Goal: Information Seeking & Learning: Stay updated

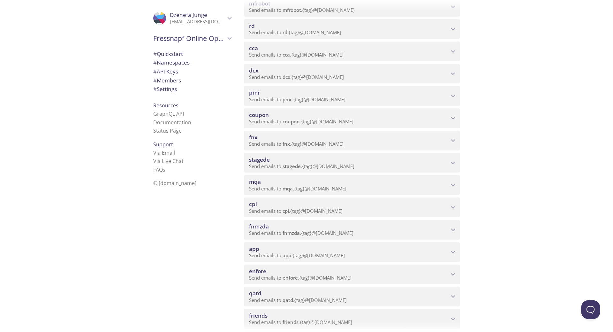
scroll to position [255, 0]
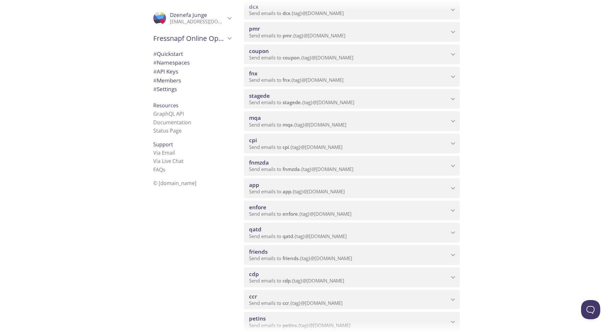
click at [455, 254] on icon "friends namespace" at bounding box center [453, 255] width 8 height 8
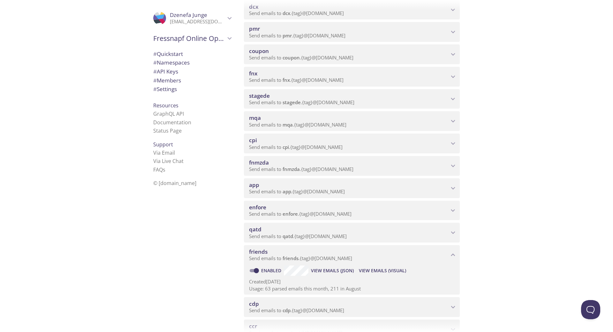
click at [368, 272] on span "View Emails (Visual)" at bounding box center [382, 271] width 47 height 8
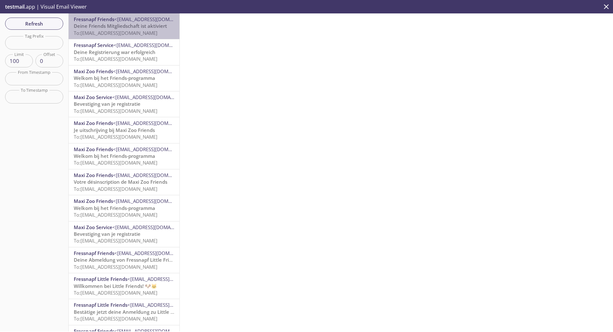
click at [141, 28] on span "Deine Friends Mitgliedschaft ist aktiviert" at bounding box center [120, 26] width 93 height 6
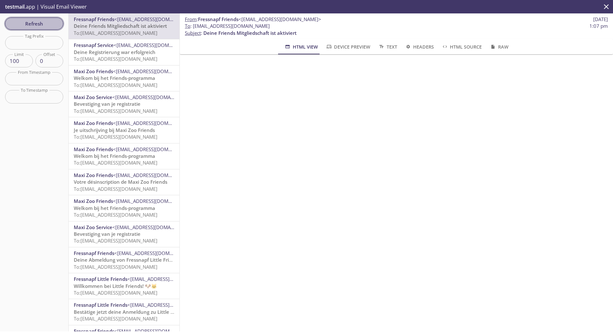
click at [35, 23] on span "Refresh" at bounding box center [34, 23] width 48 height 8
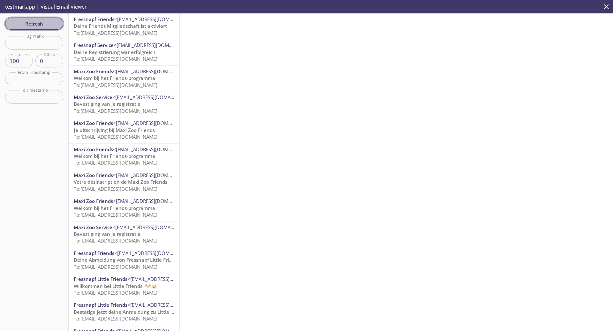
click at [42, 28] on button "Refresh" at bounding box center [34, 24] width 58 height 12
click at [140, 82] on span "To: [EMAIL_ADDRESS][DOMAIN_NAME]" at bounding box center [116, 85] width 84 height 6
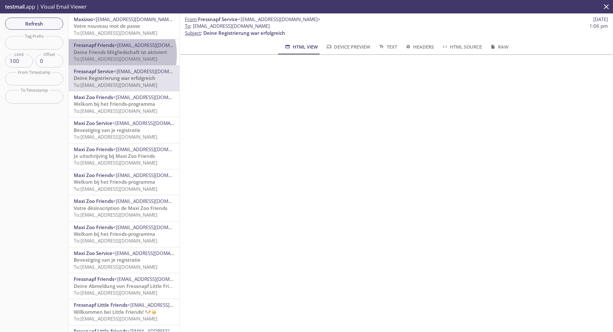
click at [109, 55] on span "Deine Friends Mitgliedschaft ist aktiviert" at bounding box center [120, 52] width 93 height 6
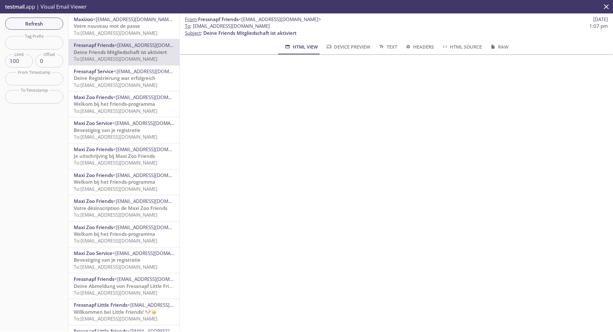
click at [112, 34] on span "To: [EMAIL_ADDRESS][DOMAIN_NAME]" at bounding box center [116, 33] width 84 height 6
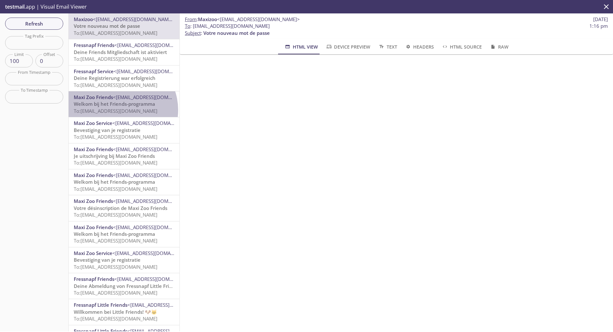
click at [119, 110] on span "To: [EMAIL_ADDRESS][DOMAIN_NAME]" at bounding box center [116, 111] width 84 height 6
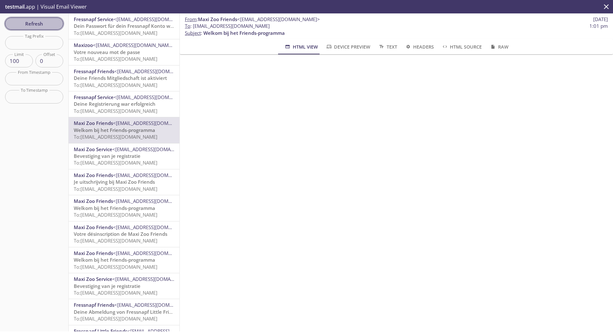
click at [49, 23] on span "Refresh" at bounding box center [34, 23] width 48 height 8
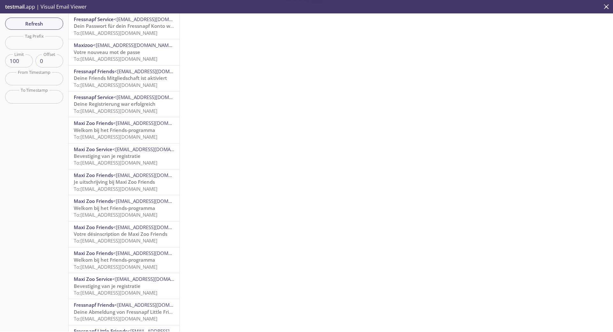
click at [125, 28] on span "Dein Passwort für dein Fressnapf Konto wurde erfolgreich geändert" at bounding box center [152, 26] width 156 height 6
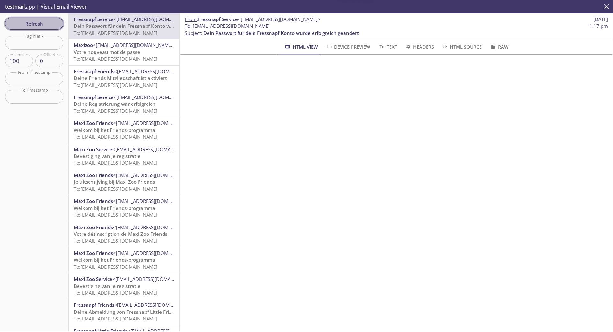
click at [36, 24] on span "Refresh" at bounding box center [34, 23] width 48 height 8
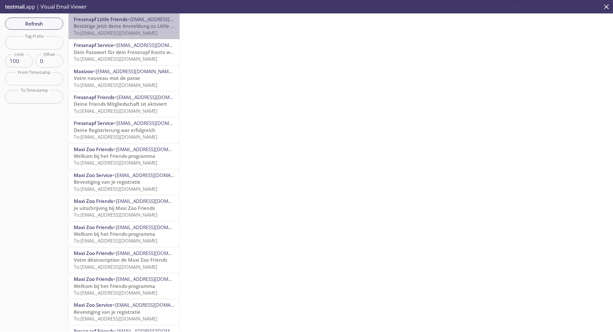
click at [126, 27] on span "Bestätige jetzt deine Anmeldung zu Little Friends" at bounding box center [131, 26] width 114 height 6
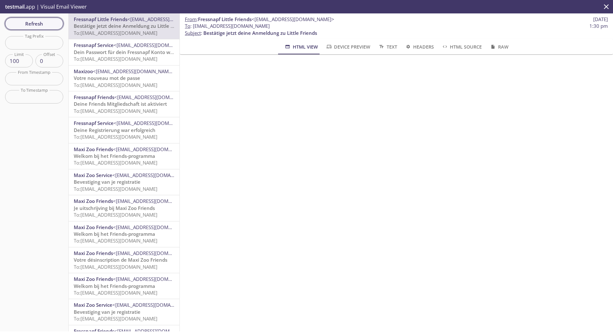
click at [29, 22] on span "Refresh" at bounding box center [34, 23] width 48 height 8
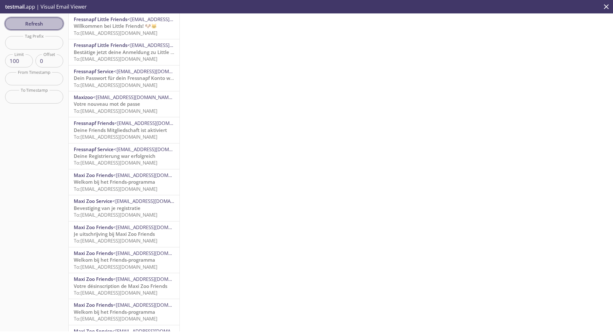
click at [29, 22] on span "Refresh" at bounding box center [34, 23] width 48 height 8
click at [125, 26] on span "Deine Abmeldung von Fressnapf Friends und Little Friends" at bounding box center [141, 26] width 135 height 6
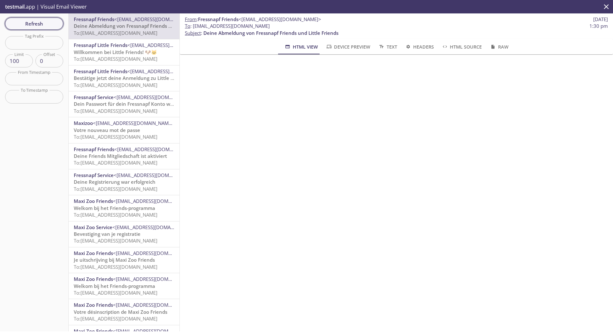
click at [49, 28] on span "Refresh" at bounding box center [34, 23] width 48 height 8
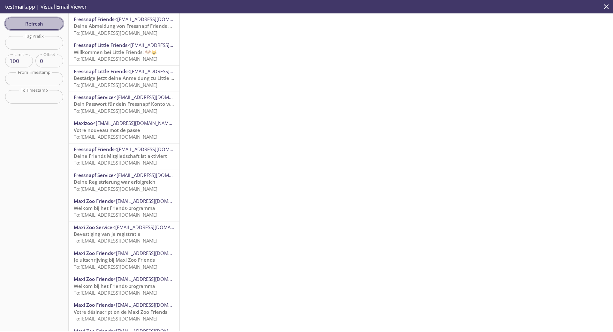
click at [49, 28] on span "Refresh" at bounding box center [34, 23] width 48 height 8
click at [29, 23] on span "Refresh" at bounding box center [34, 23] width 48 height 8
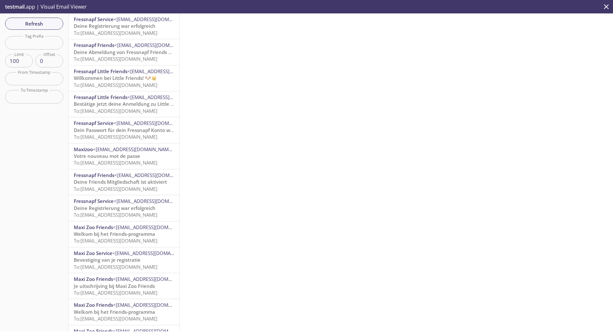
click at [97, 31] on span "To: [EMAIL_ADDRESS][DOMAIN_NAME]" at bounding box center [116, 33] width 84 height 6
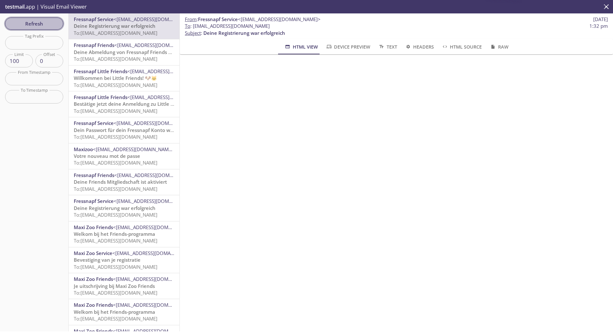
click at [53, 23] on span "Refresh" at bounding box center [34, 23] width 48 height 8
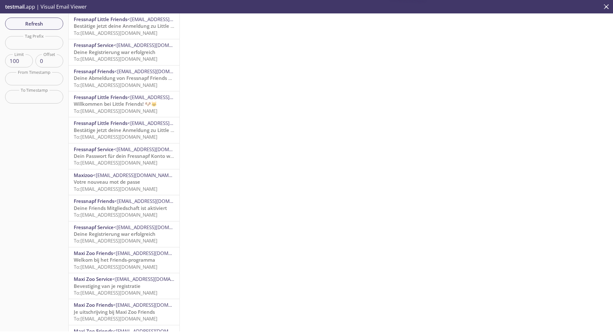
click at [109, 27] on span "Bestätige jetzt deine Anmeldung zu Little Friends" at bounding box center [131, 26] width 114 height 6
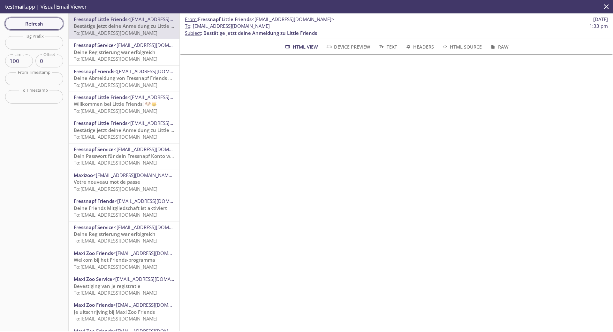
click at [19, 26] on span "Refresh" at bounding box center [34, 23] width 48 height 8
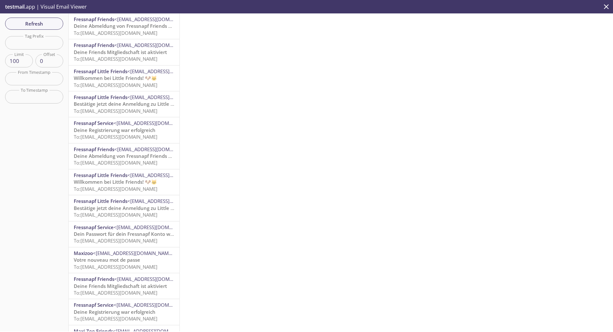
click at [108, 30] on span "To: [EMAIL_ADDRESS][DOMAIN_NAME]" at bounding box center [116, 33] width 84 height 6
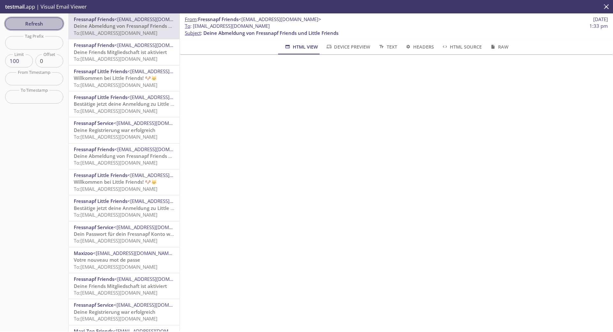
click at [34, 21] on span "Refresh" at bounding box center [34, 23] width 48 height 8
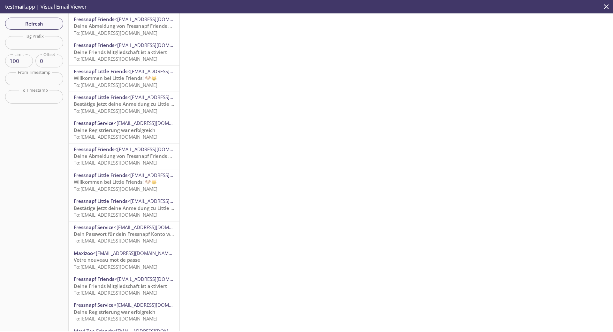
click at [111, 211] on span "Bestätige jetzt deine Anmeldung zu Little Friends" at bounding box center [131, 208] width 114 height 6
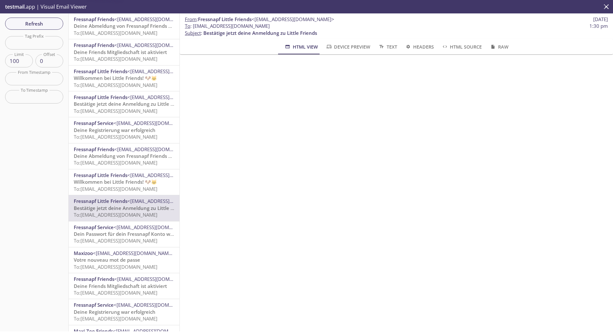
click at [113, 184] on span "Willkommen bei Little Friends! 🐶🐱" at bounding box center [115, 182] width 83 height 6
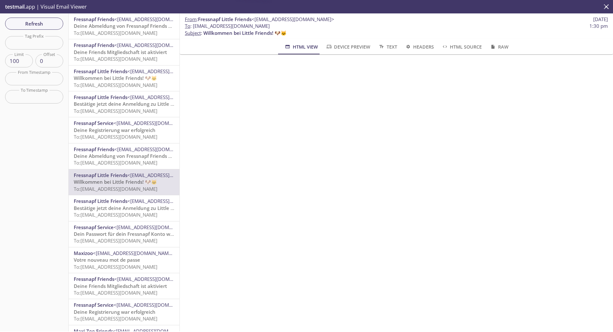
click at [116, 156] on span "Deine Abmeldung von Fressnapf Friends und Little Friends" at bounding box center [141, 156] width 135 height 6
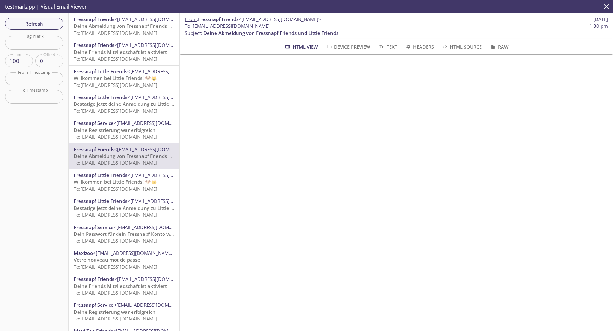
click at [115, 129] on span "Deine Registrierung war erfolgreich" at bounding box center [115, 130] width 82 height 6
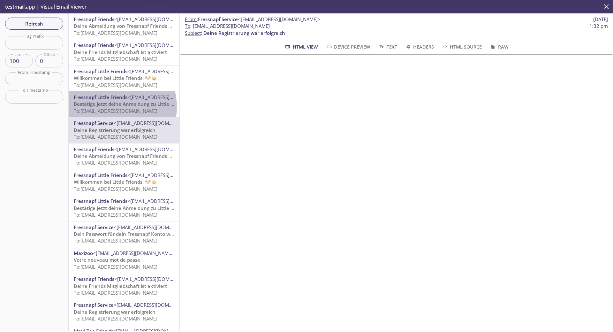
click at [114, 107] on span "Bestätige jetzt deine Anmeldung zu Little Friends" at bounding box center [131, 104] width 114 height 6
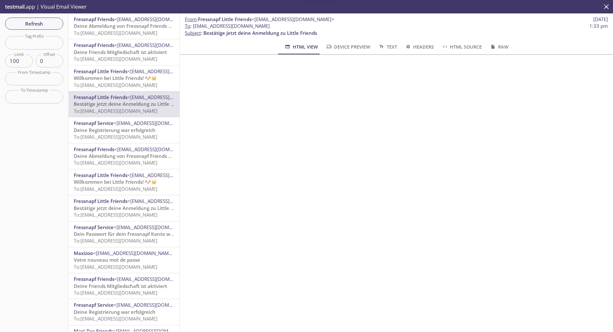
click at [114, 80] on span "Willkommen bei Little Friends! 🐶🐱" at bounding box center [115, 78] width 83 height 6
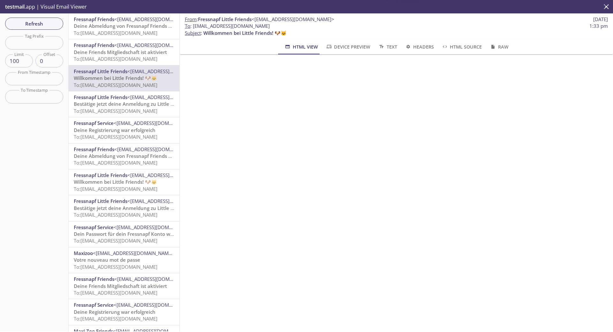
click at [114, 57] on span "To: [EMAIL_ADDRESS][DOMAIN_NAME]" at bounding box center [116, 59] width 84 height 6
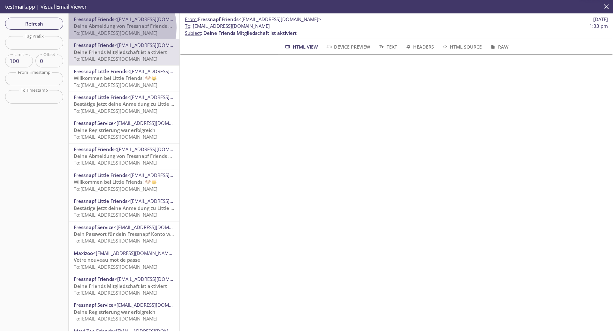
click at [114, 28] on span "Deine Abmeldung von Fressnapf Friends und Little Friends" at bounding box center [141, 26] width 135 height 6
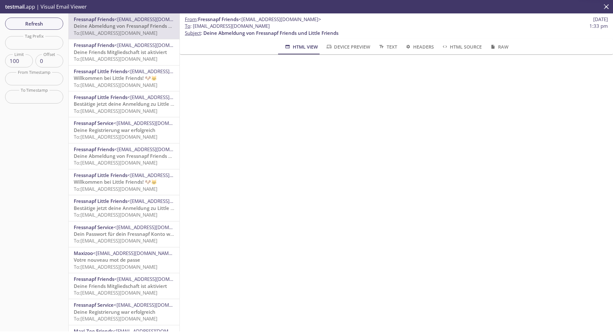
click at [114, 28] on span "Deine Abmeldung von Fressnapf Friends und Little Friends" at bounding box center [141, 26] width 135 height 6
click at [49, 22] on span "Refresh" at bounding box center [34, 23] width 48 height 8
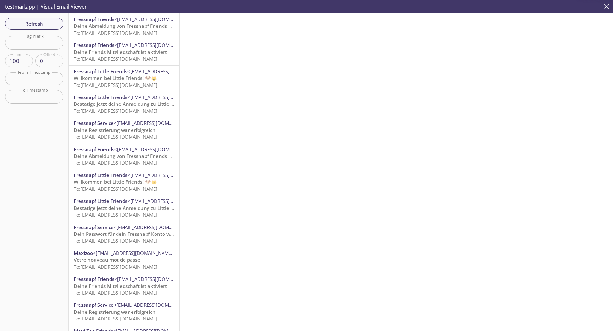
click at [96, 24] on span "Deine Abmeldung von Fressnapf Friends und Little Friends" at bounding box center [141, 26] width 135 height 6
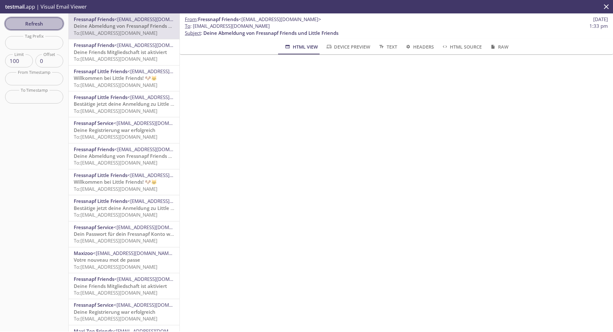
click at [51, 21] on span "Refresh" at bounding box center [34, 23] width 48 height 8
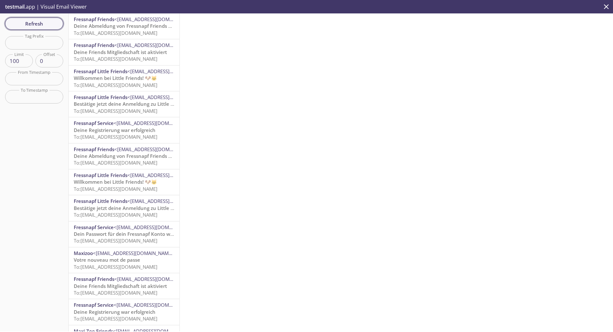
click at [34, 23] on span "Refresh" at bounding box center [34, 23] width 48 height 8
click at [102, 27] on span "Bestätige jetzt deine Anmeldung zu Little Friends" at bounding box center [131, 26] width 114 height 6
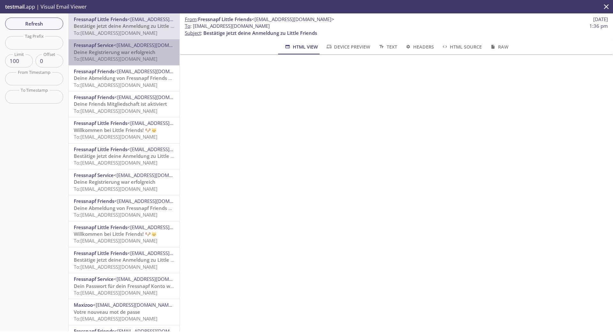
click at [132, 53] on span "Deine Registrierung war erfolgreich" at bounding box center [115, 52] width 82 height 6
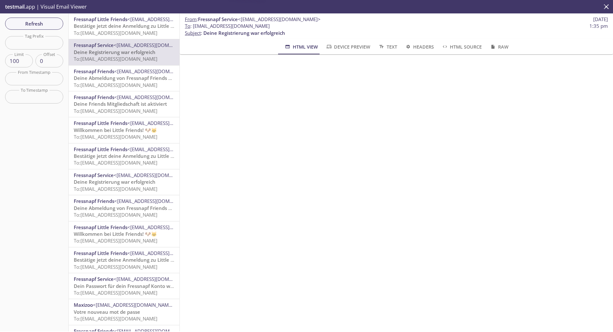
click at [139, 26] on span "Bestätige jetzt deine Anmeldung zu Little Friends" at bounding box center [131, 26] width 114 height 6
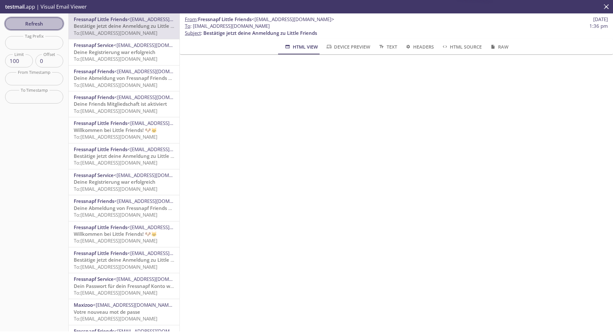
click at [58, 25] on button "Refresh" at bounding box center [34, 24] width 58 height 12
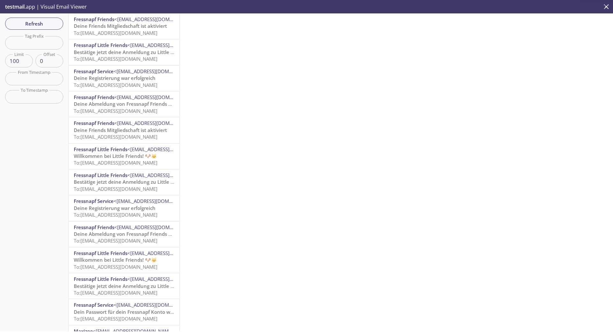
click at [94, 28] on span "Deine Friends Mitgliedschaft ist aktiviert" at bounding box center [120, 26] width 93 height 6
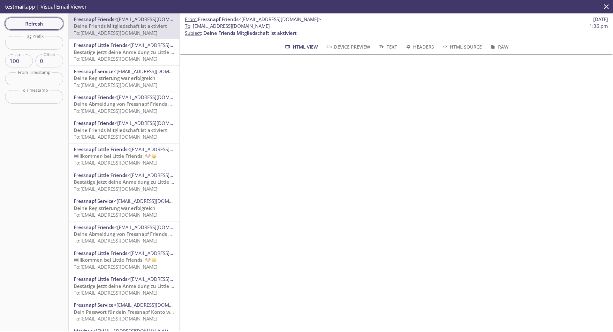
click at [40, 24] on span "Refresh" at bounding box center [34, 23] width 48 height 8
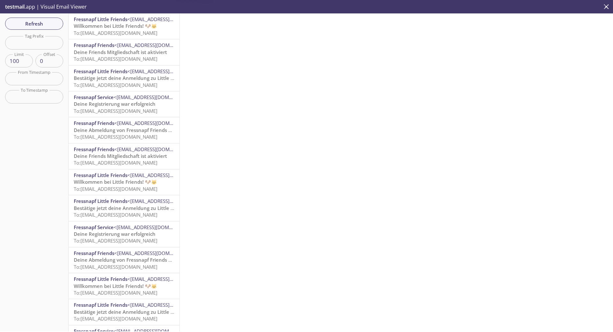
click at [122, 30] on span "To: [EMAIL_ADDRESS][DOMAIN_NAME]" at bounding box center [116, 33] width 84 height 6
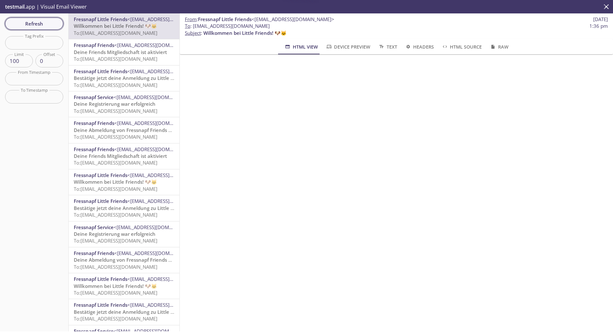
click at [51, 23] on span "Refresh" at bounding box center [34, 23] width 48 height 8
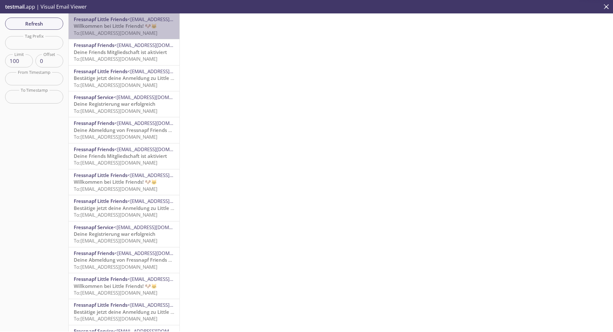
click at [127, 26] on span "Willkommen bei Little Friends! 🐶🐱" at bounding box center [115, 26] width 83 height 6
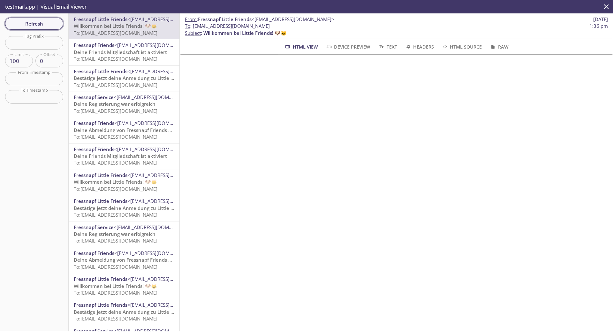
click at [39, 24] on span "Refresh" at bounding box center [34, 23] width 48 height 8
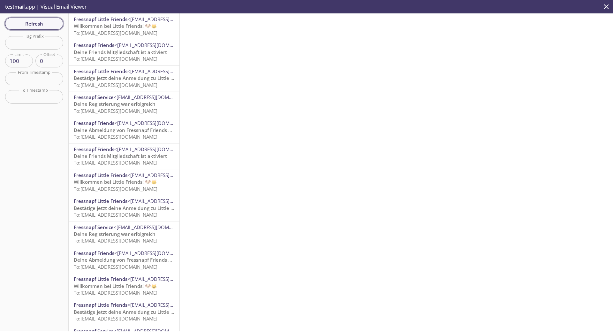
click at [39, 24] on span "Refresh" at bounding box center [34, 23] width 48 height 8
click at [118, 36] on p "Deine Abmeldung von Fressnapf Friends und Little Friends To: [EMAIL_ADDRESS][DO…" at bounding box center [124, 30] width 101 height 14
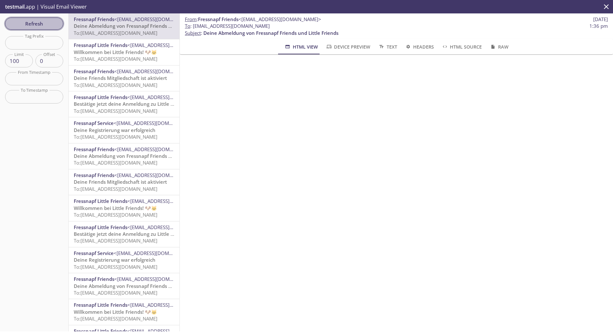
click at [52, 22] on span "Refresh" at bounding box center [34, 23] width 48 height 8
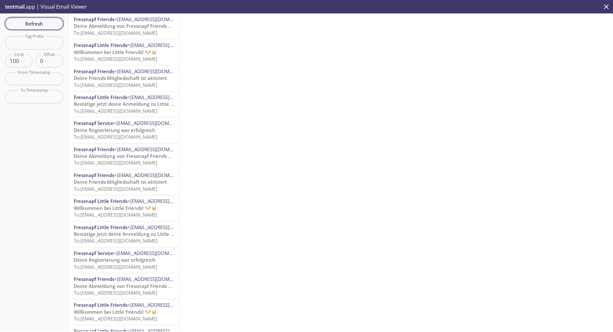
click at [52, 22] on span "Refresh" at bounding box center [34, 23] width 48 height 8
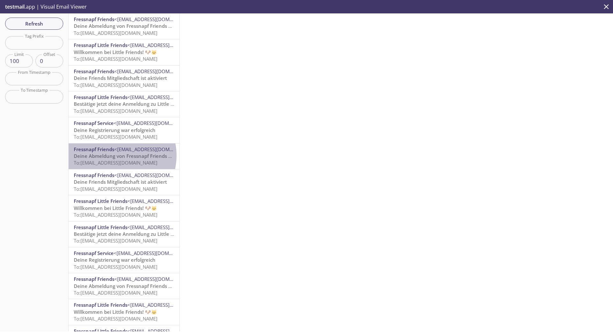
click at [115, 156] on span "Deine Abmeldung von Fressnapf Friends und Little Friends" at bounding box center [141, 156] width 135 height 6
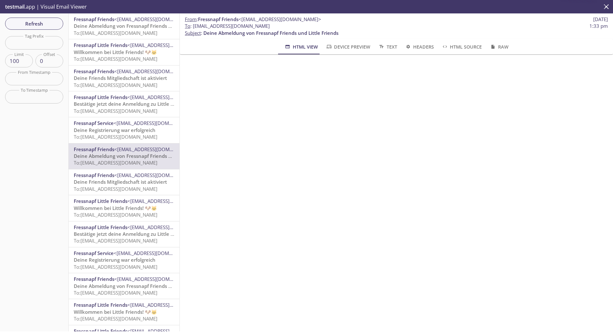
click at [48, 22] on span "Refresh" at bounding box center [34, 23] width 48 height 8
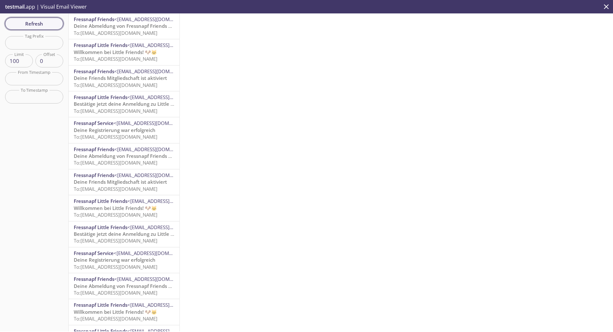
click at [31, 23] on span "Refresh" at bounding box center [34, 23] width 48 height 8
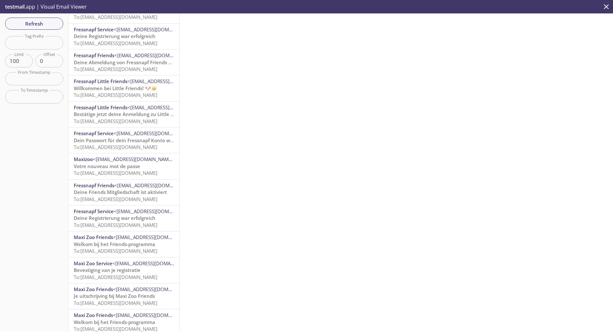
scroll to position [255, 0]
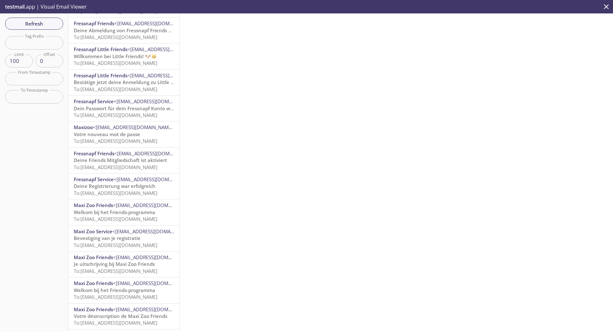
click at [103, 215] on span "Welkom bij het Friends-programma" at bounding box center [114, 212] width 81 height 6
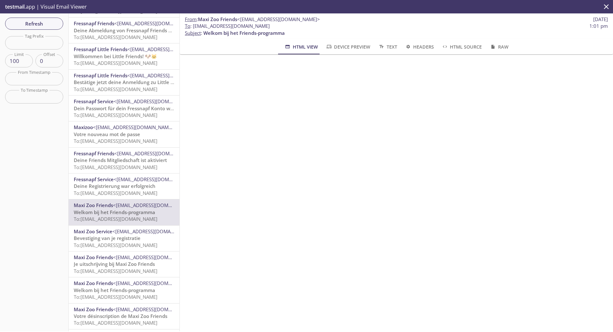
click at [606, 7] on icon "close" at bounding box center [606, 6] width 5 height 5
